Goal: Task Accomplishment & Management: Use online tool/utility

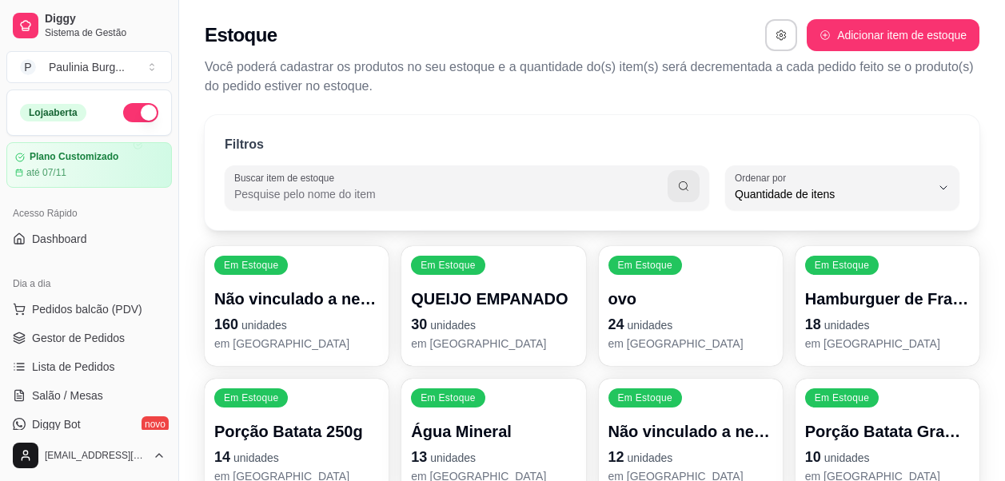
select select "QUANTITY_ORDER"
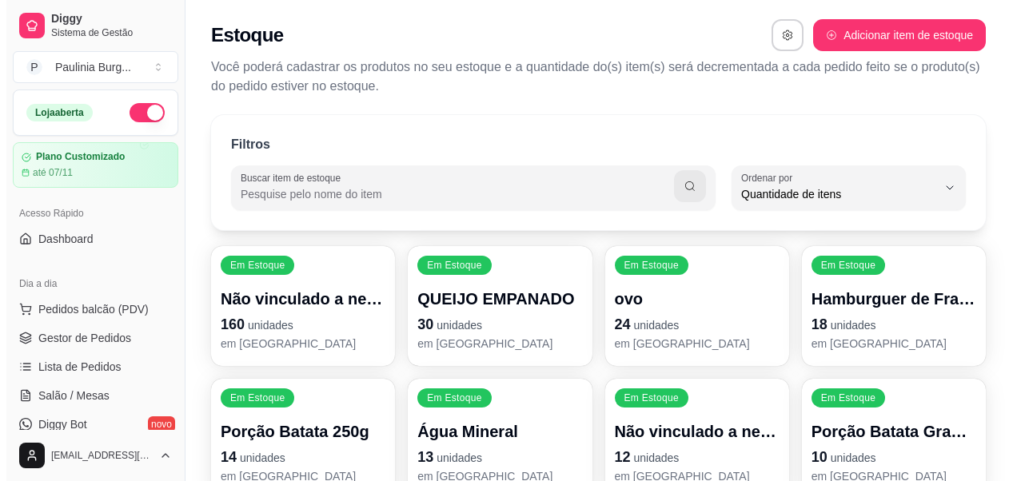
scroll to position [15, 0]
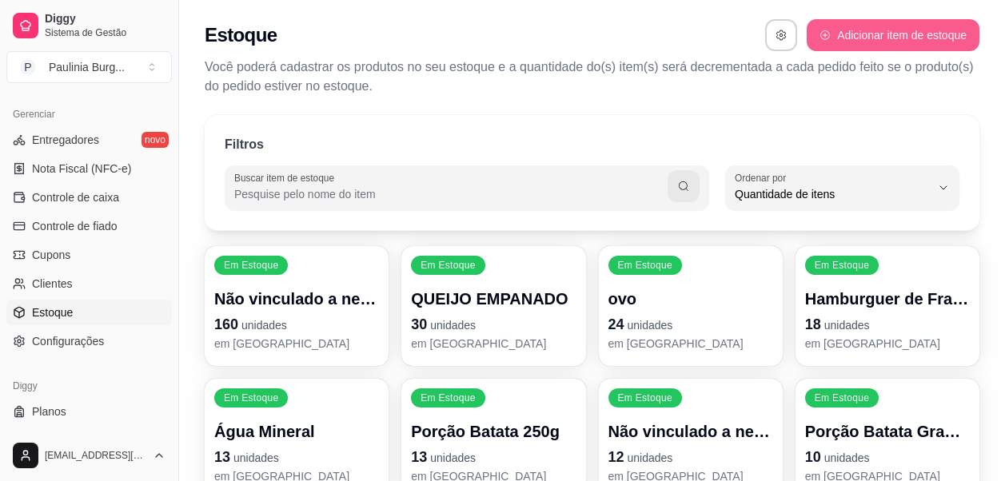
click at [864, 32] on button "Adicionar item de estoque" at bounding box center [893, 35] width 173 height 32
select select "UN"
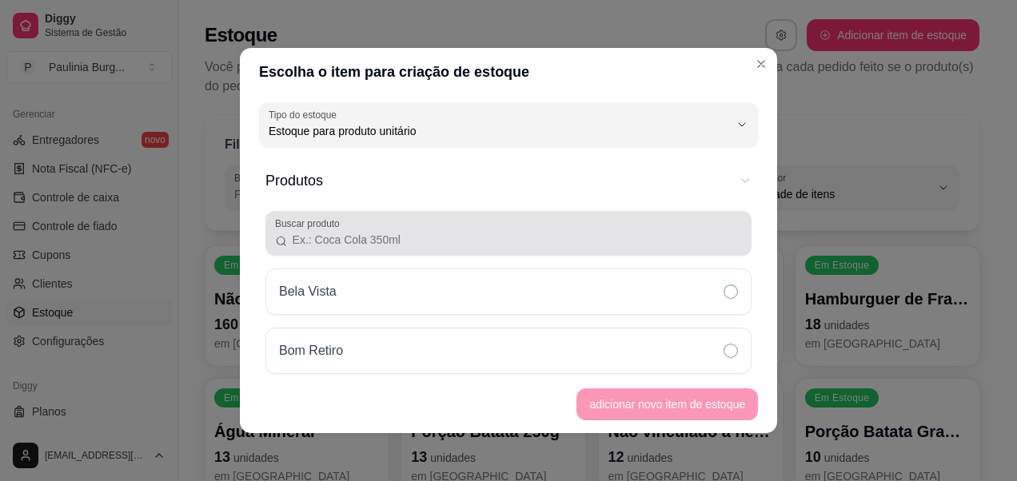
click at [421, 246] on input "Buscar produto" at bounding box center [515, 240] width 454 height 16
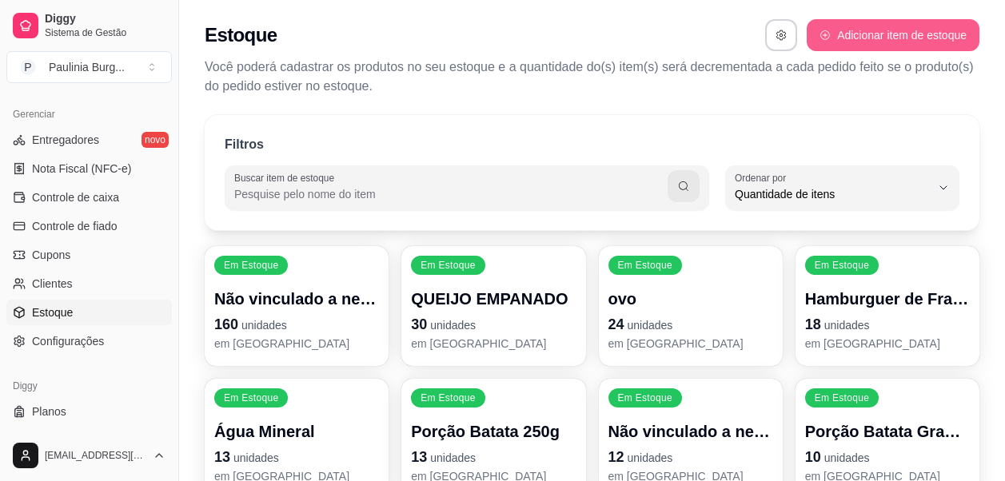
click at [863, 36] on button "Adicionar item de estoque" at bounding box center [893, 35] width 173 height 32
select select "UN"
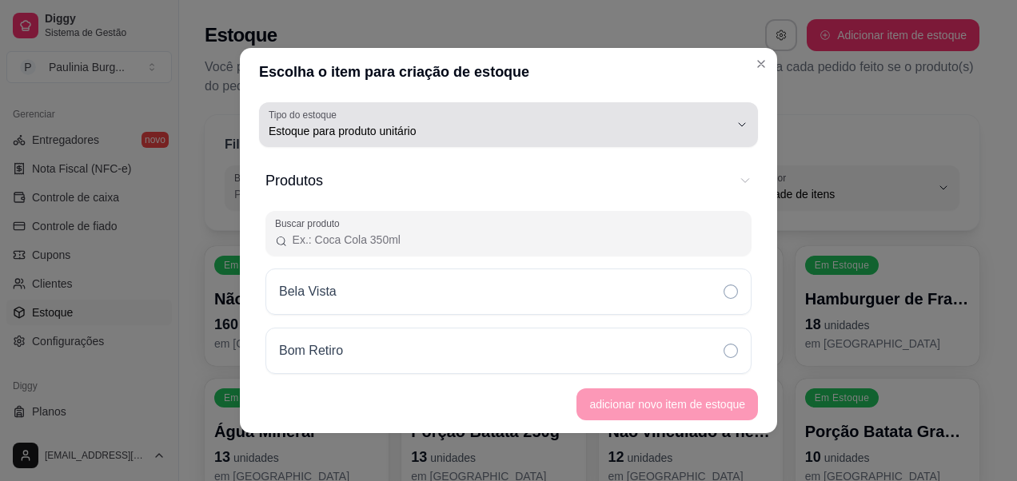
click at [365, 143] on button "Tipo do estoque Estoque para produto unitário" at bounding box center [508, 124] width 499 height 45
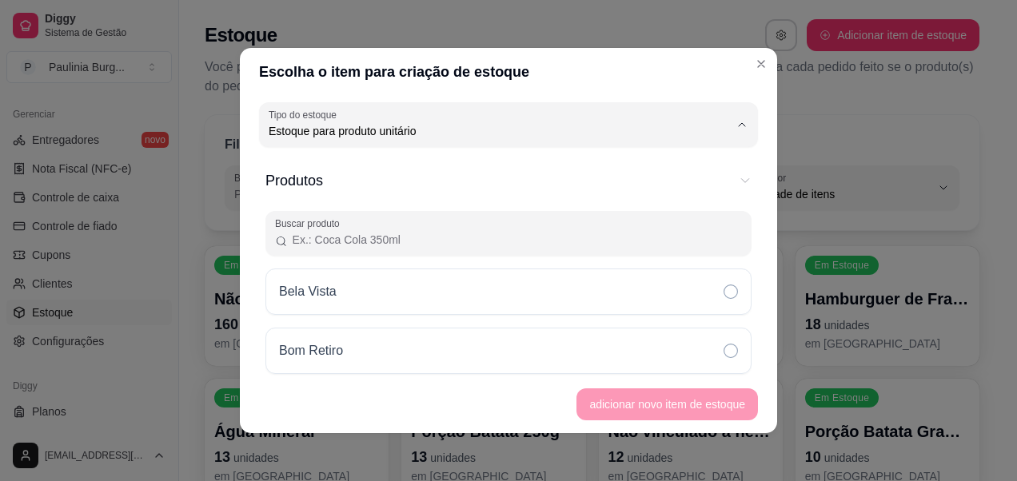
click at [448, 196] on span "Estoque para produto unitário" at bounding box center [489, 195] width 428 height 15
select select
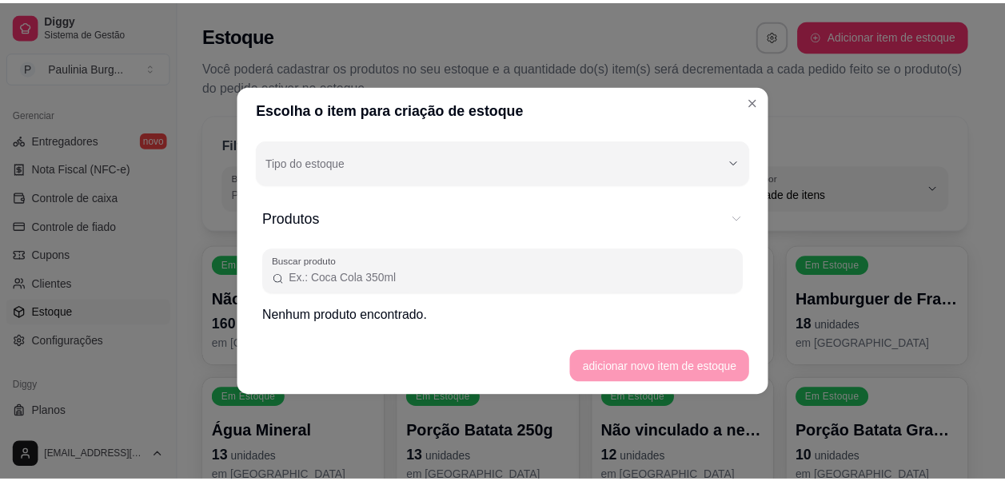
scroll to position [0, 0]
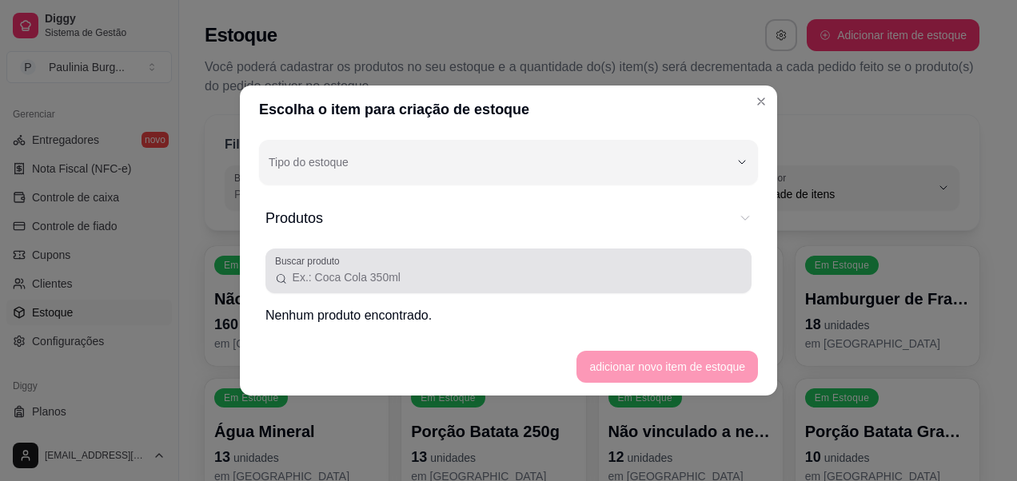
click at [455, 258] on div at bounding box center [508, 271] width 467 height 32
click at [489, 266] on div at bounding box center [508, 271] width 467 height 32
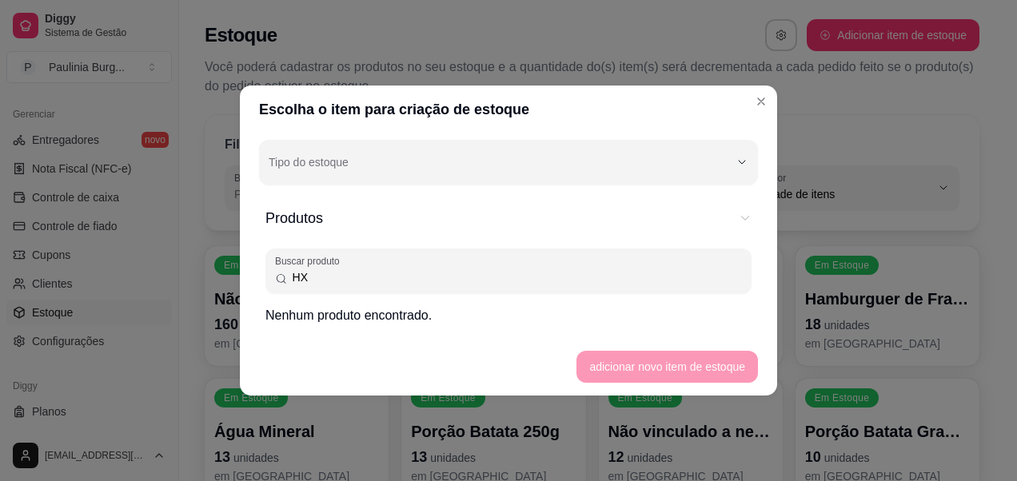
type input "HX"
click at [649, 373] on footer "adicionar novo item de estoque" at bounding box center [508, 367] width 537 height 58
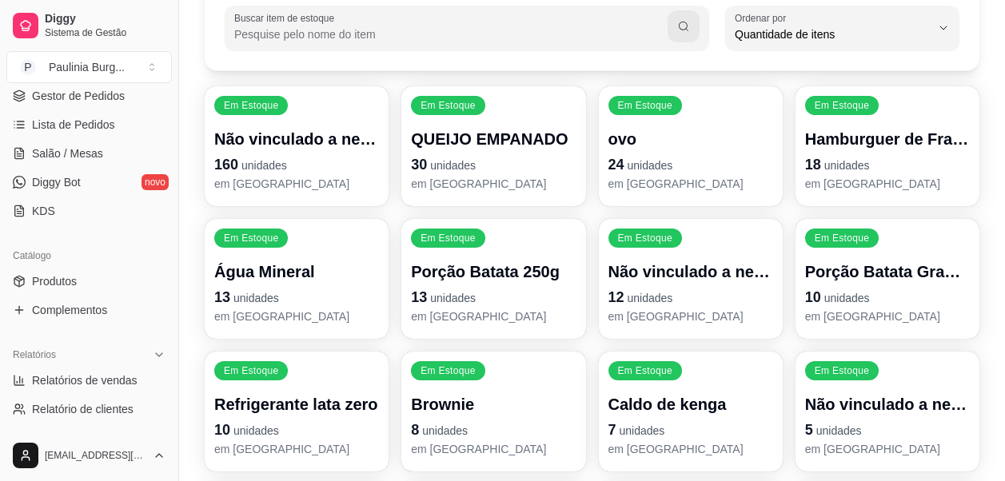
scroll to position [269, 0]
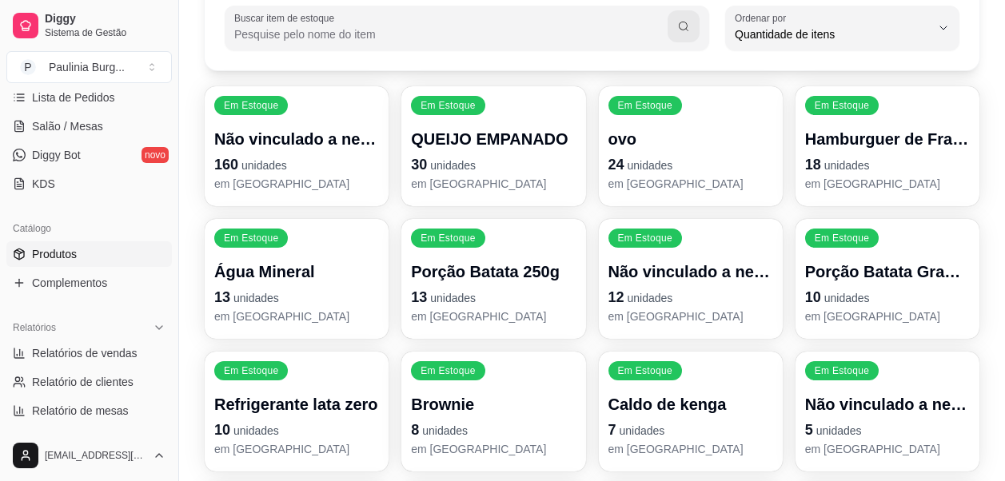
click at [58, 249] on span "Produtos" at bounding box center [54, 254] width 45 height 16
